Goal: Task Accomplishment & Management: Use online tool/utility

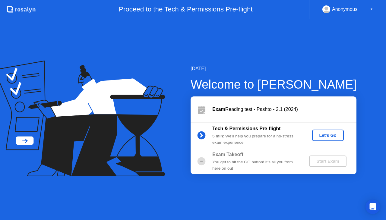
click at [325, 134] on div "Let's Go" at bounding box center [328, 135] width 27 height 5
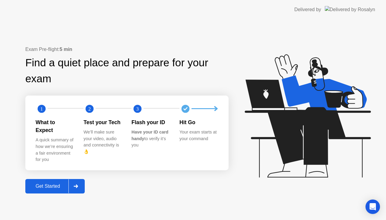
click at [48, 184] on div "Get Started" at bounding box center [47, 186] width 41 height 5
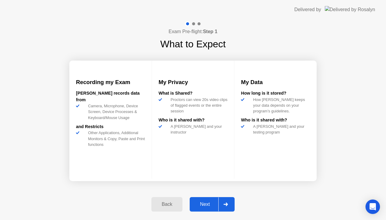
click at [204, 206] on div "Next" at bounding box center [205, 204] width 27 height 5
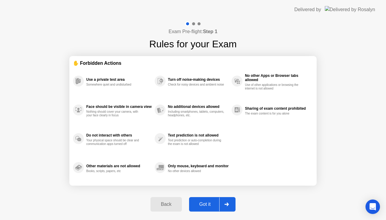
click at [204, 206] on div "Got it" at bounding box center [205, 204] width 28 height 5
select select "Available cameras"
select select "Available speakers"
select select "Available microphones"
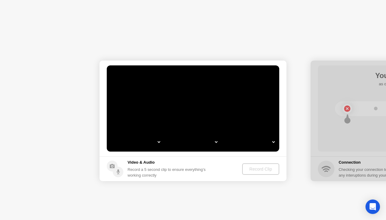
select select "**********"
select select "*******"
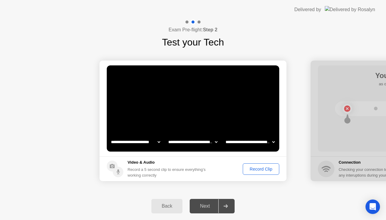
click at [259, 171] on div "Record Clip" at bounding box center [261, 169] width 32 height 5
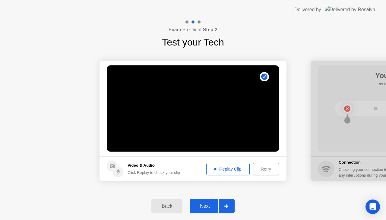
click at [233, 169] on div "Replay Clip" at bounding box center [227, 169] width 39 height 5
click at [205, 204] on div "Next" at bounding box center [205, 206] width 27 height 5
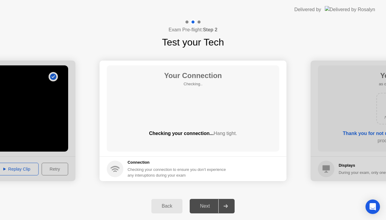
click at [206, 206] on div "Next" at bounding box center [205, 206] width 27 height 5
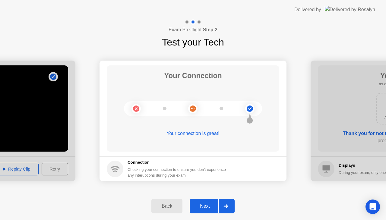
click at [206, 206] on div "Next" at bounding box center [205, 206] width 27 height 5
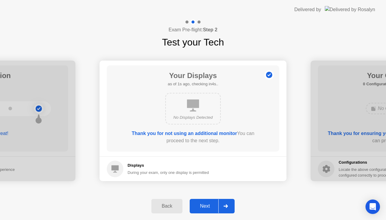
click at [206, 206] on div "Next" at bounding box center [205, 206] width 27 height 5
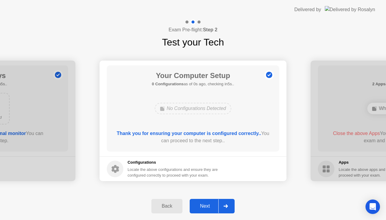
click at [206, 206] on div "Next" at bounding box center [205, 206] width 27 height 5
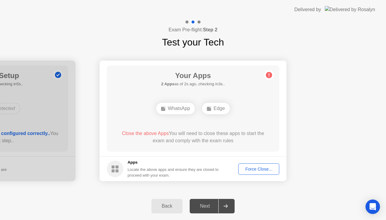
click at [206, 206] on div "Next" at bounding box center [205, 206] width 27 height 5
click at [253, 169] on div "Force Close..." at bounding box center [258, 169] width 37 height 5
click at [259, 173] on button "Force Close..." at bounding box center [258, 168] width 41 height 11
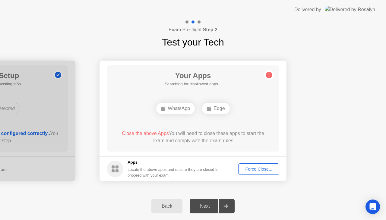
click at [258, 169] on div "Force Close..." at bounding box center [258, 169] width 37 height 5
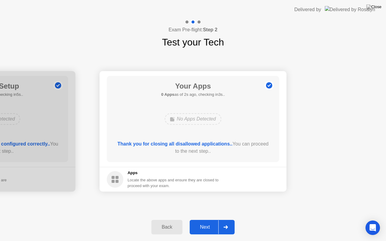
click at [205, 220] on div "Next" at bounding box center [205, 227] width 27 height 5
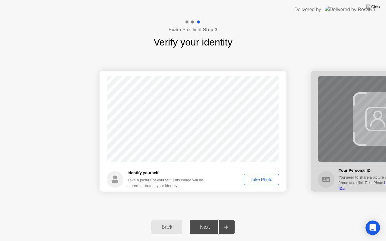
click at [257, 179] on div "Take Photo" at bounding box center [261, 179] width 31 height 5
click at [200, 220] on div "Next" at bounding box center [205, 227] width 27 height 5
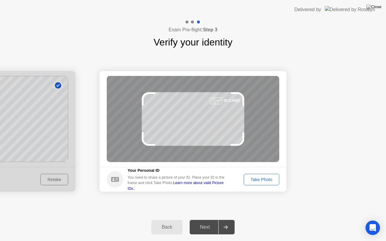
click at [263, 181] on div "Take Photo" at bounding box center [261, 179] width 31 height 5
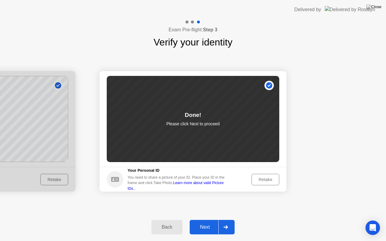
click at [205, 220] on div "Next" at bounding box center [205, 227] width 27 height 5
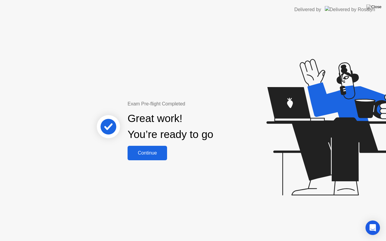
click at [148, 153] on div "Continue" at bounding box center [147, 153] width 36 height 5
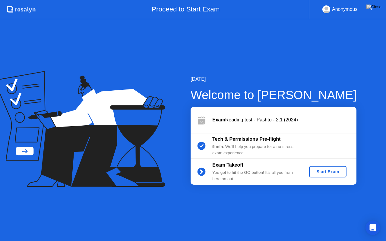
click at [329, 170] on div "Start Exam" at bounding box center [328, 172] width 32 height 5
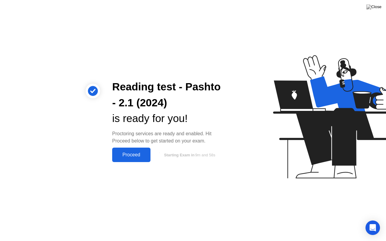
click at [129, 158] on div "Proceed" at bounding box center [131, 154] width 35 height 5
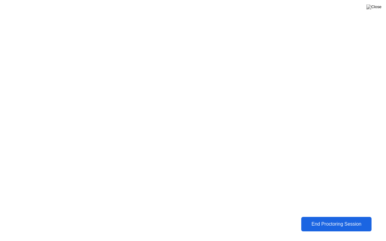
click at [318, 220] on div "End Proctoring Session" at bounding box center [336, 224] width 67 height 5
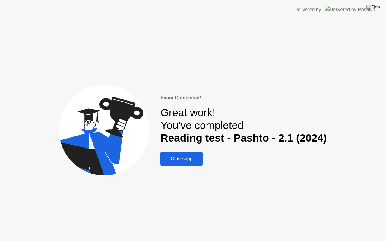
click at [188, 159] on div "Close App" at bounding box center [181, 158] width 39 height 5
